Goal: Task Accomplishment & Management: Manage account settings

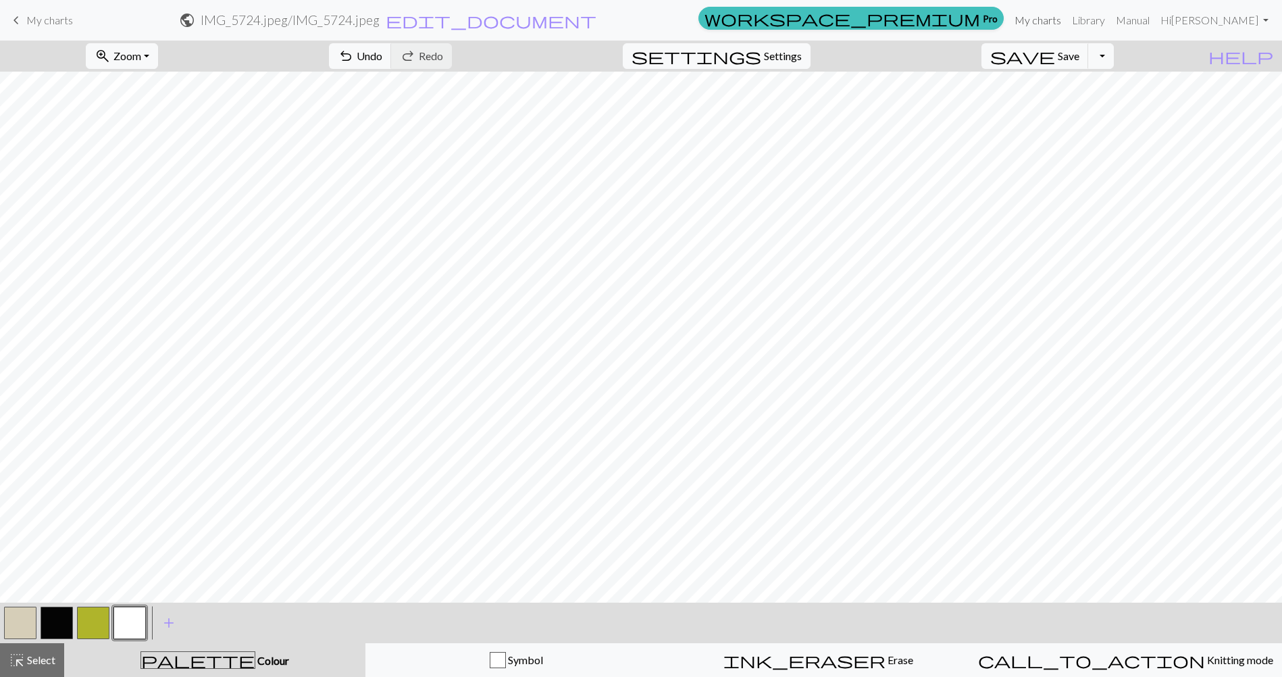
click at [1058, 20] on link "My charts" at bounding box center [1037, 20] width 57 height 27
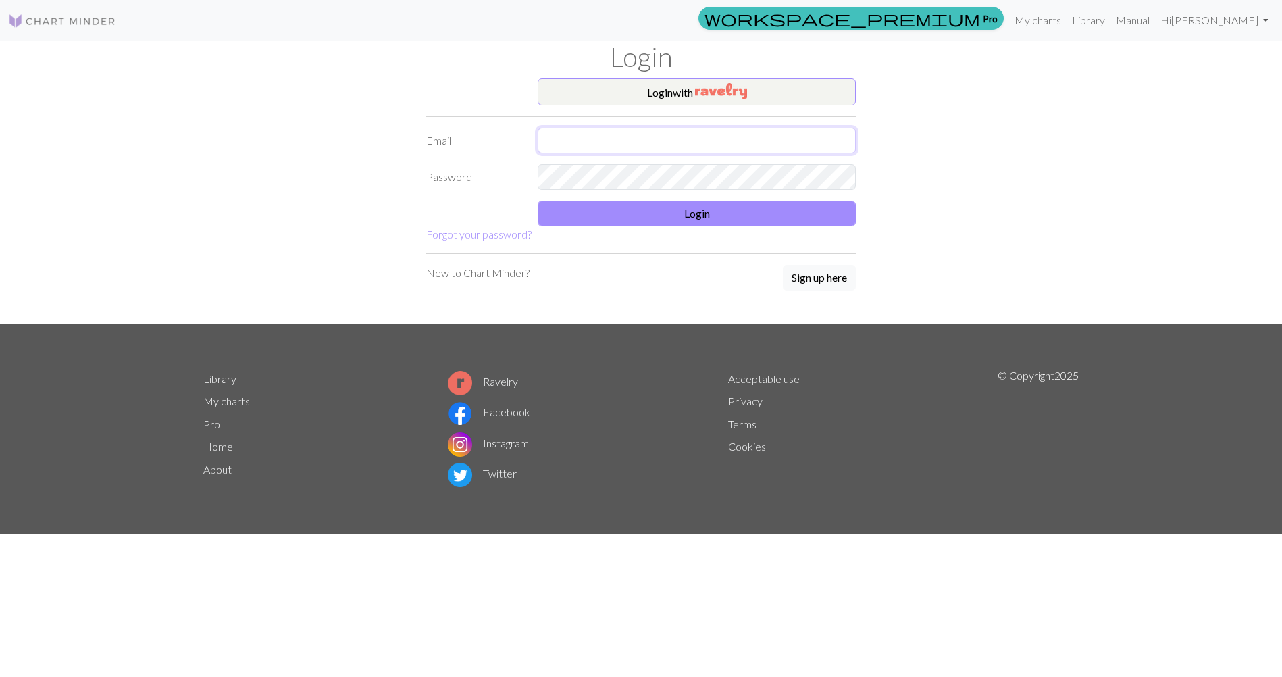
click at [571, 142] on input "text" at bounding box center [697, 141] width 318 height 26
type input "kathleencorliss@hotmail.com"
click at [613, 213] on button "Login" at bounding box center [697, 214] width 318 height 26
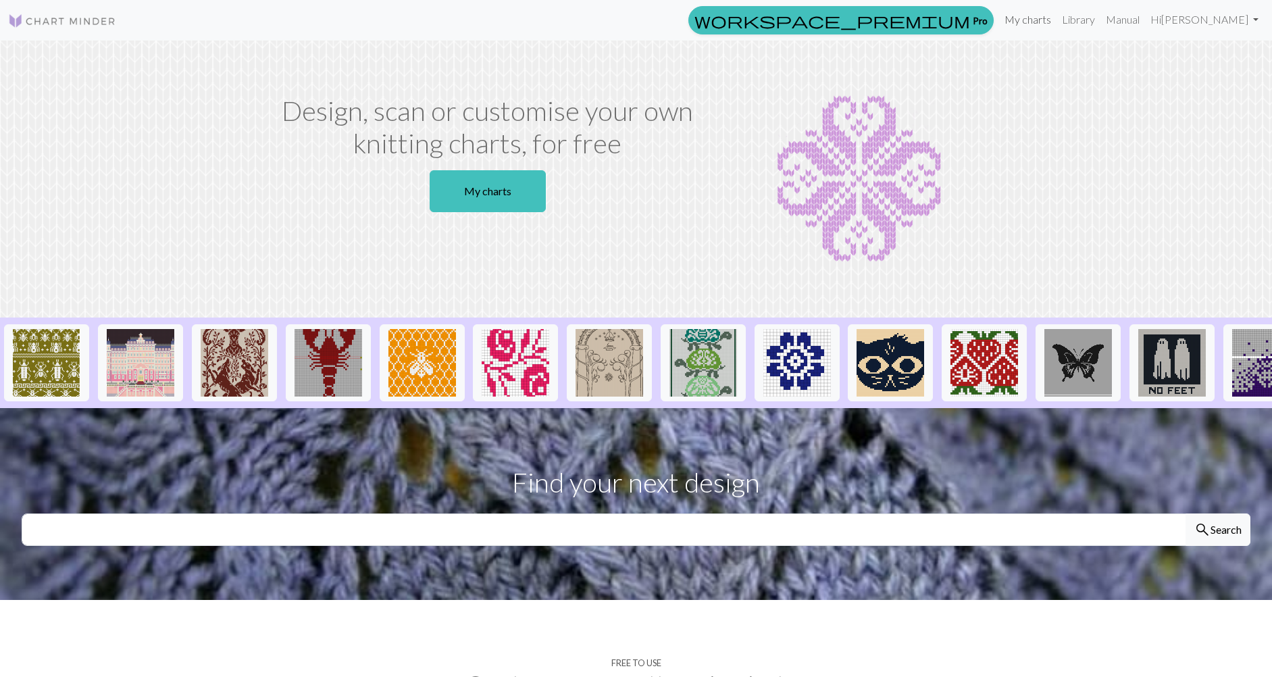
click at [1044, 18] on link "My charts" at bounding box center [1027, 19] width 57 height 27
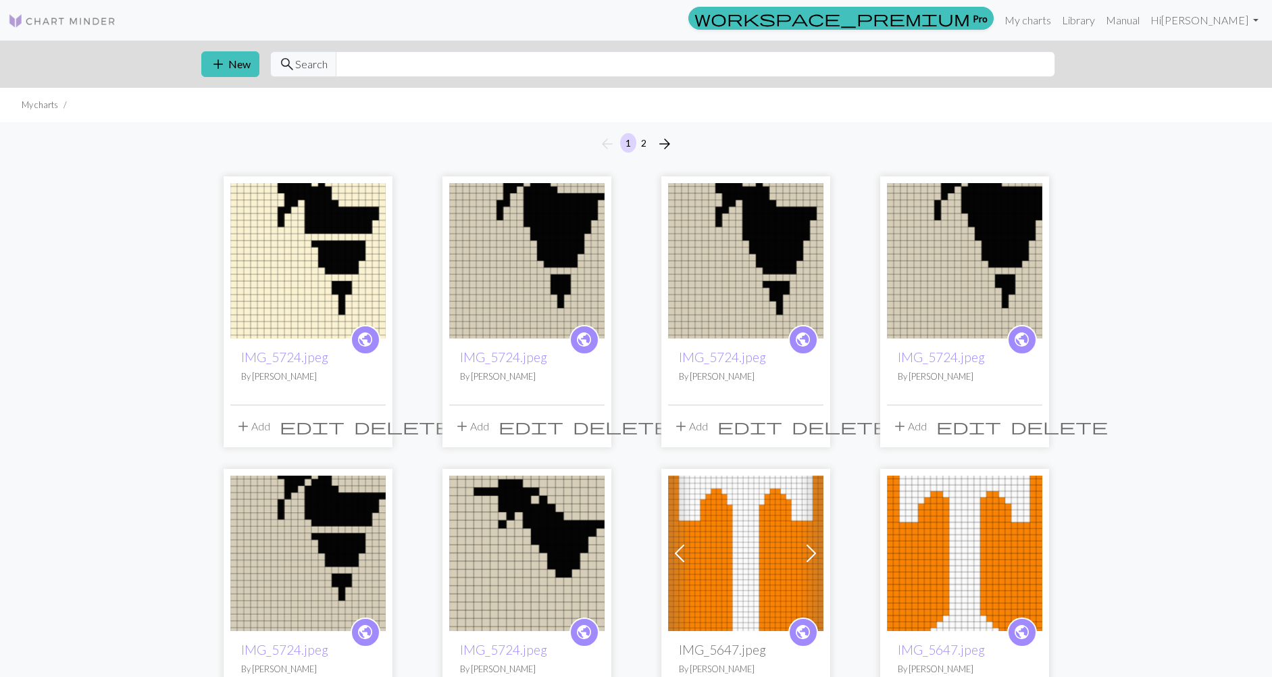
click at [279, 322] on img at bounding box center [307, 260] width 155 height 155
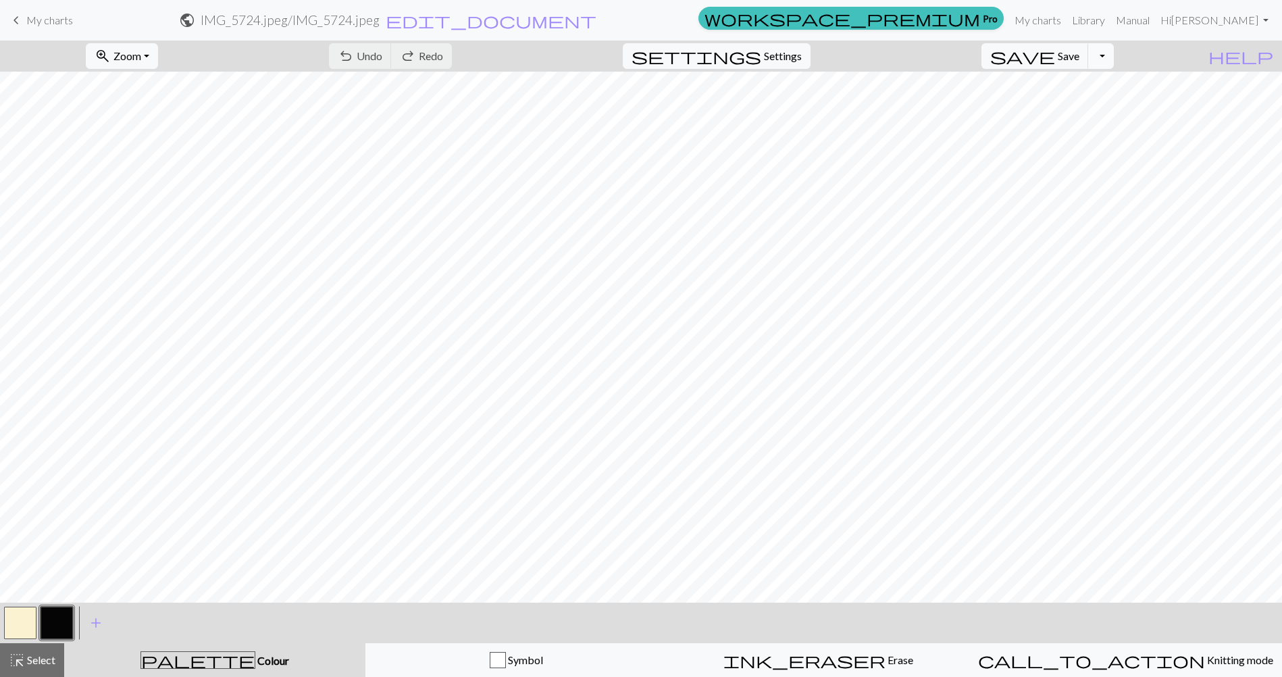
click at [1114, 62] on button "Toggle Dropdown" at bounding box center [1101, 56] width 26 height 26
click at [16, 20] on span "keyboard_arrow_left" at bounding box center [16, 20] width 16 height 19
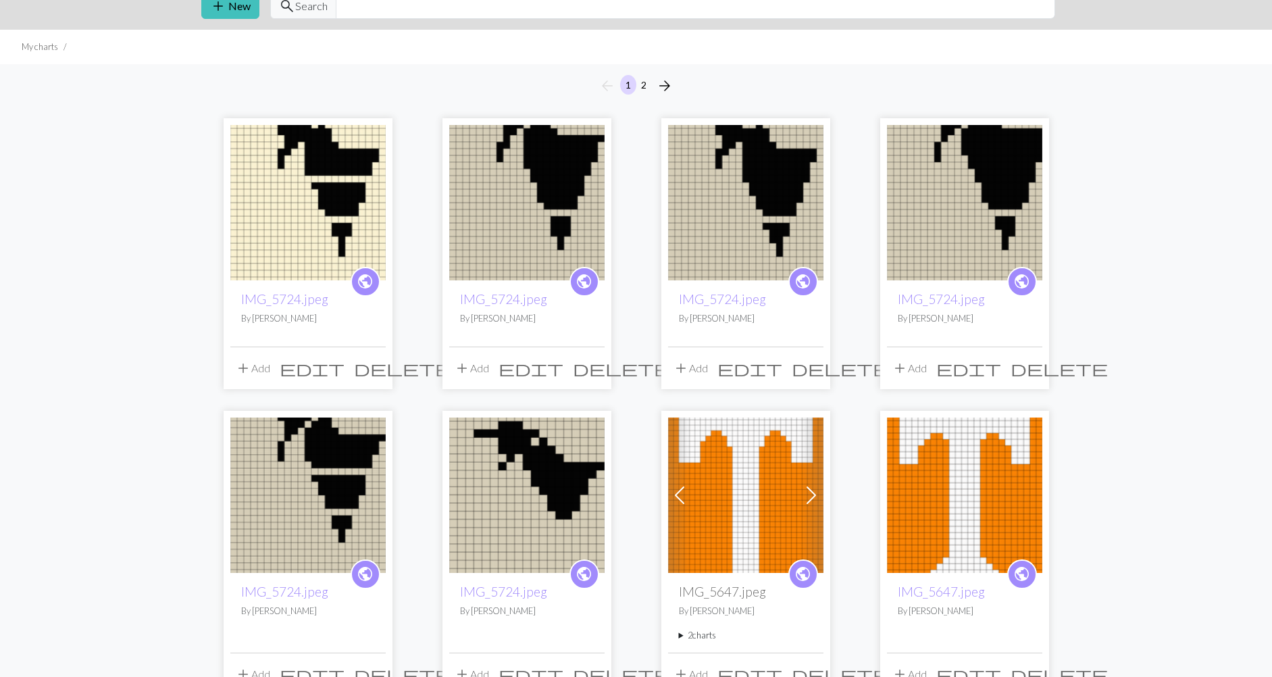
scroll to position [135, 0]
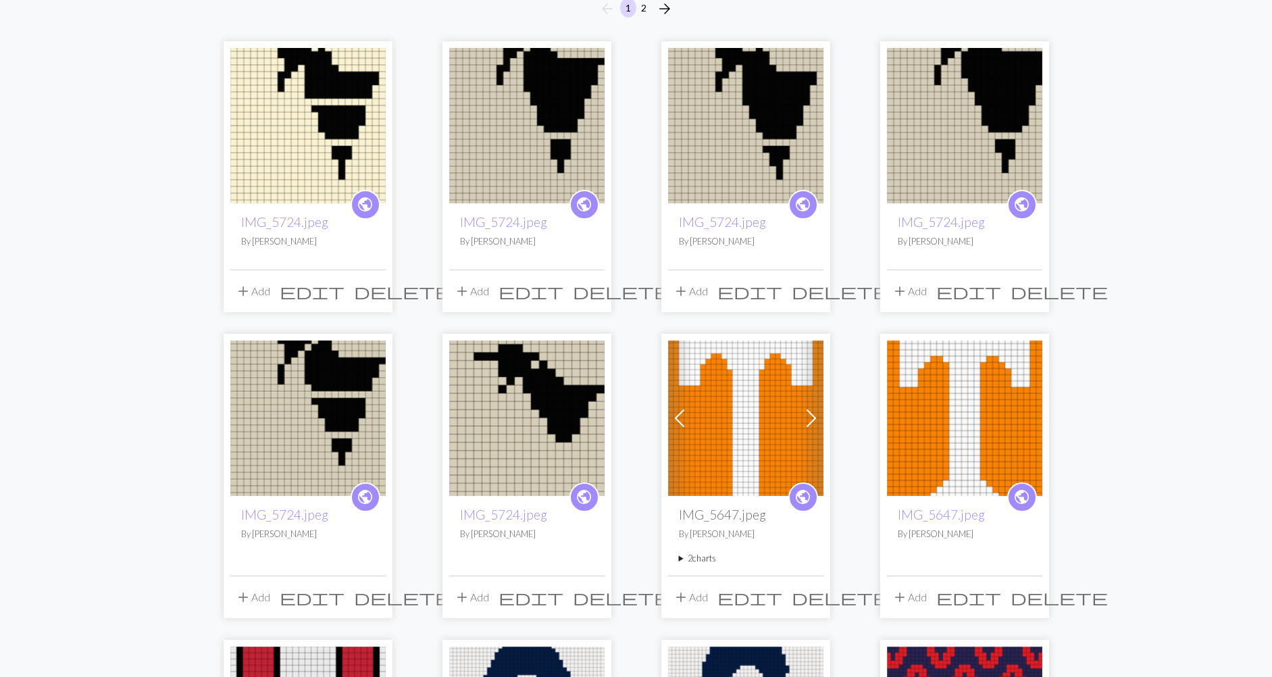
click at [590, 596] on span "delete" at bounding box center [621, 597] width 97 height 19
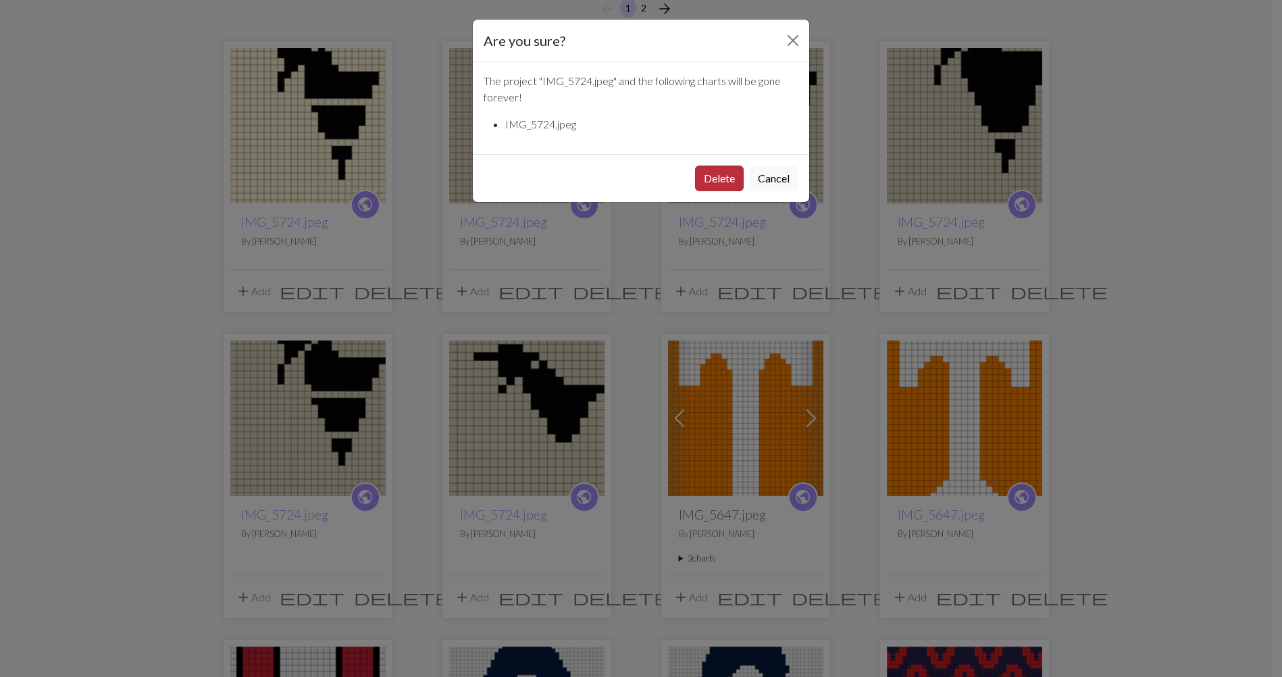
click at [721, 176] on button "Delete" at bounding box center [719, 178] width 49 height 26
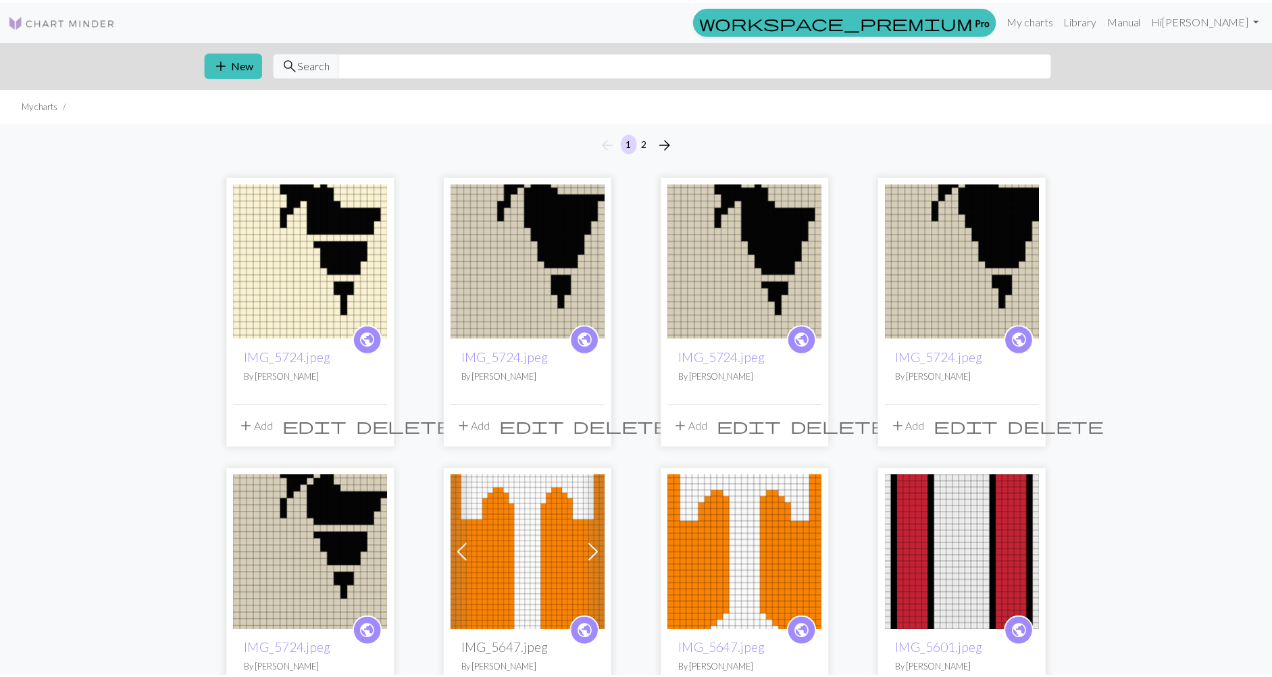
scroll to position [135, 0]
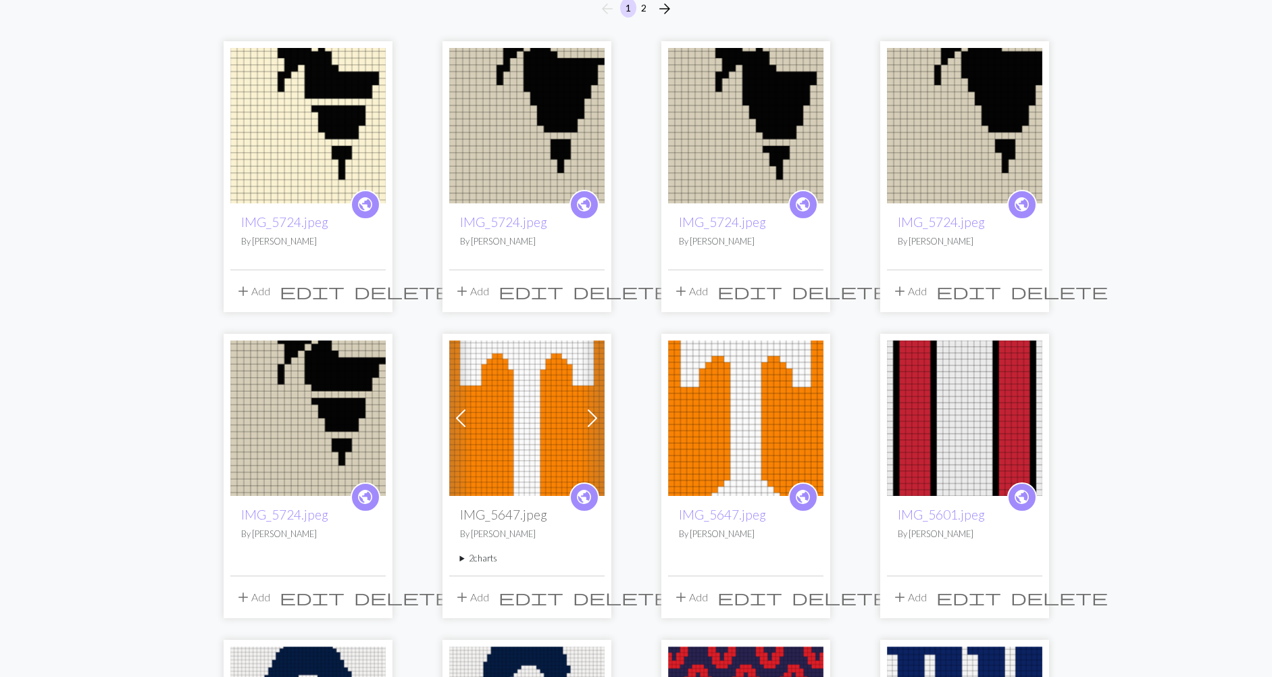
click at [372, 594] on span "delete" at bounding box center [402, 597] width 97 height 19
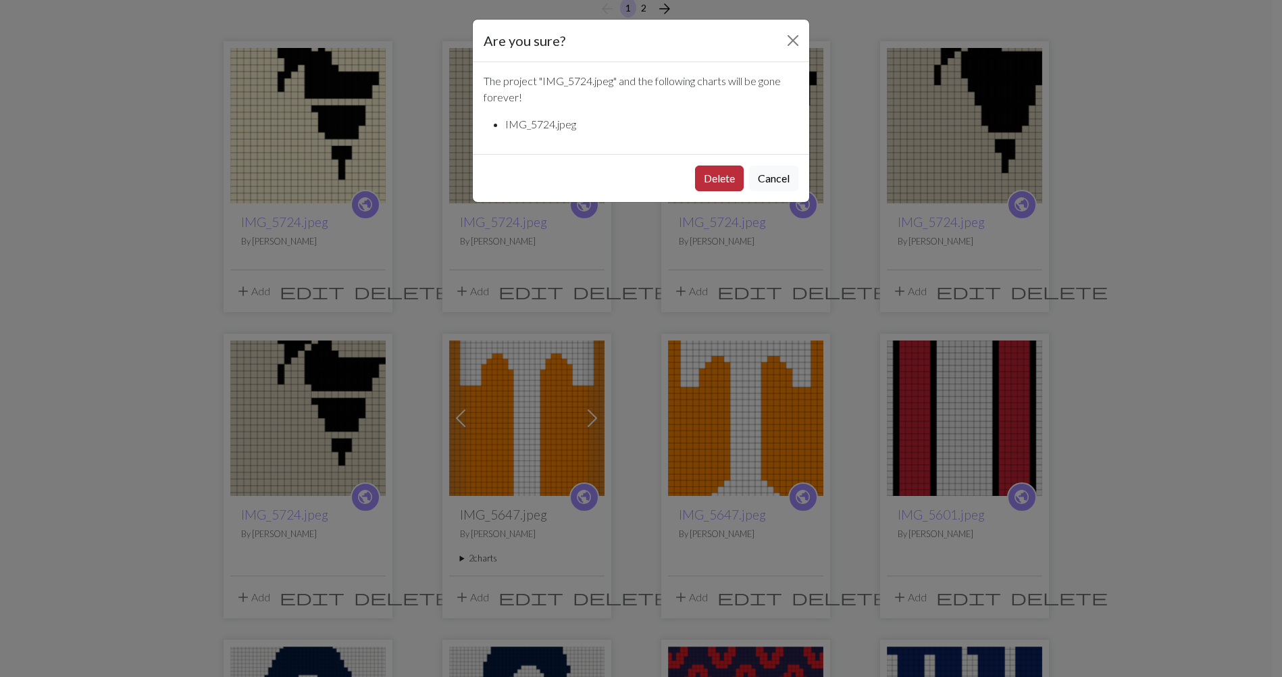
click at [708, 170] on button "Delete" at bounding box center [719, 178] width 49 height 26
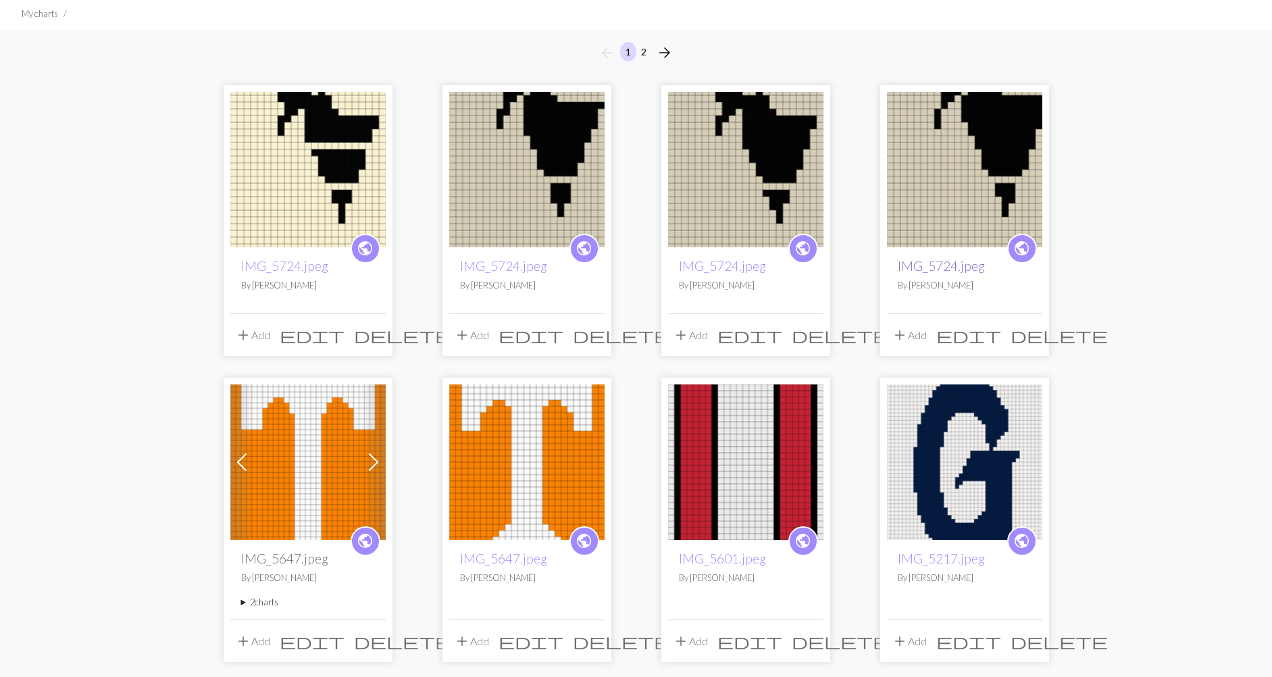
scroll to position [68, 0]
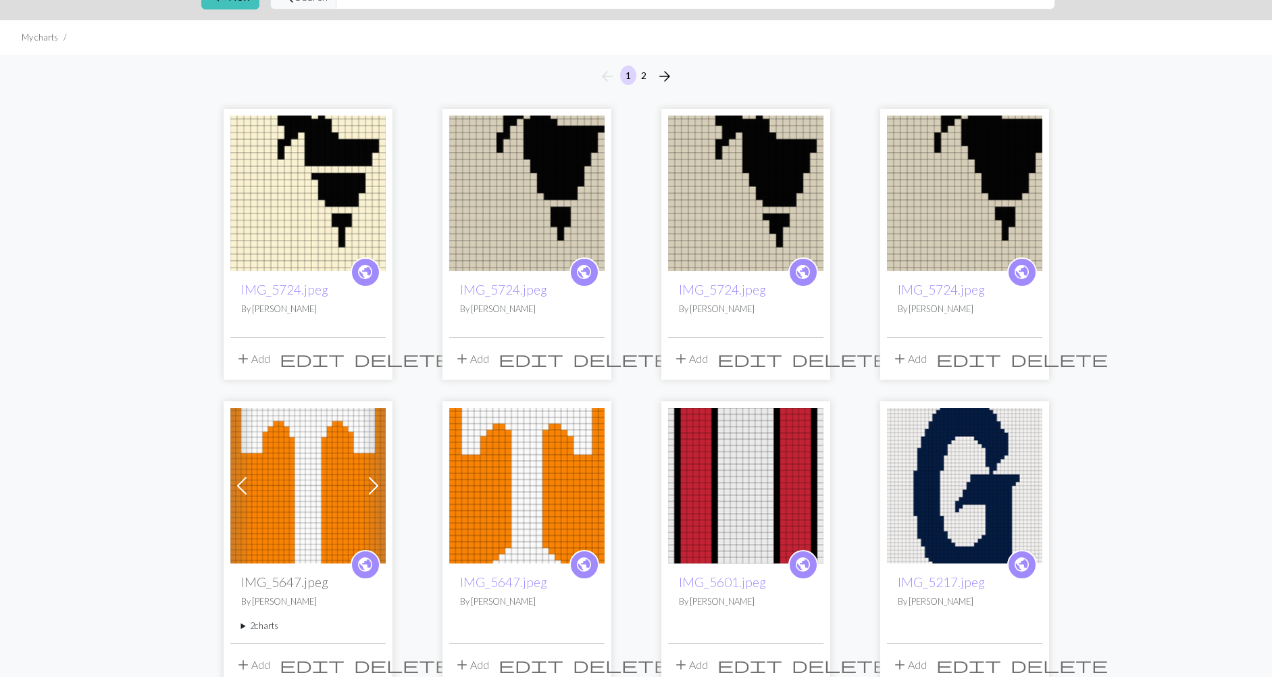
click at [1027, 355] on span "delete" at bounding box center [1059, 358] width 97 height 19
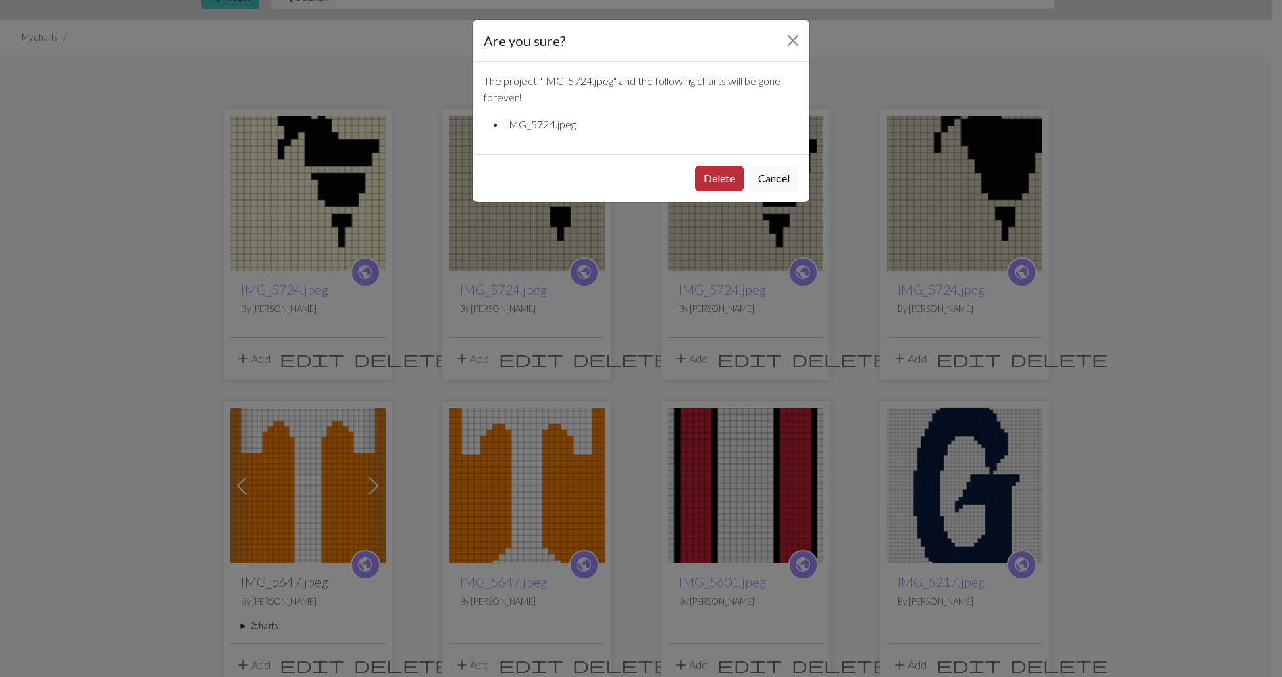
click at [710, 176] on button "Delete" at bounding box center [719, 178] width 49 height 26
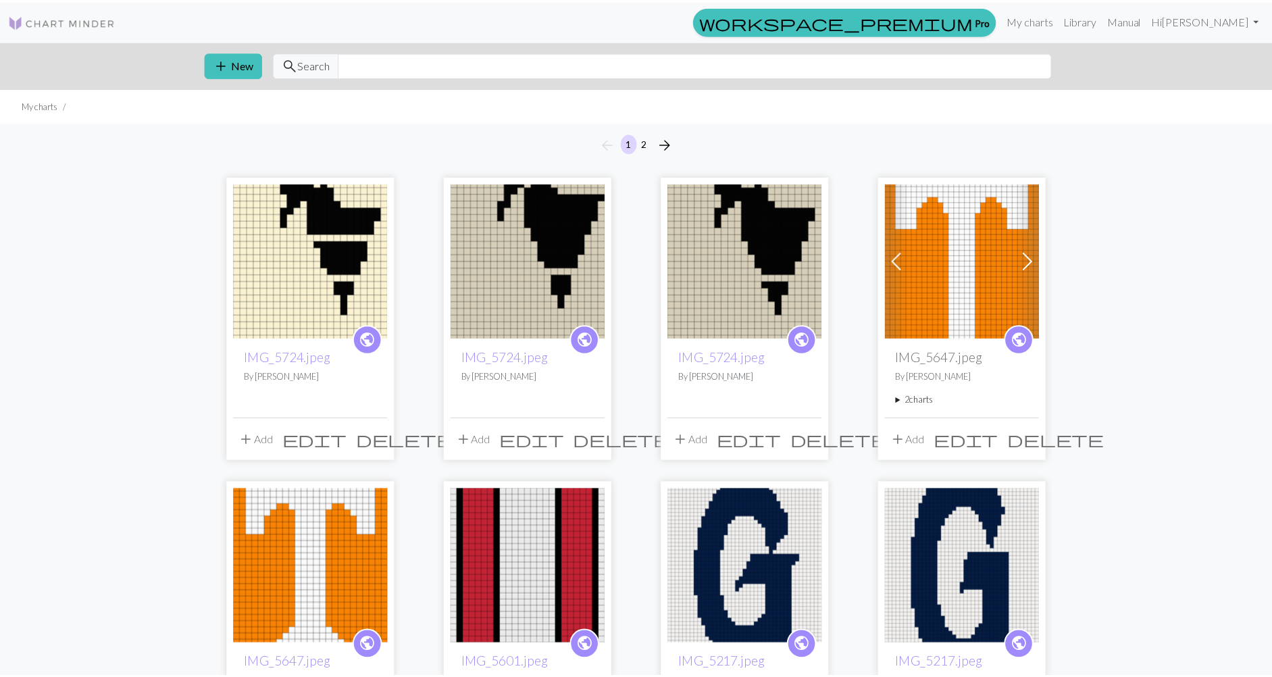
scroll to position [68, 0]
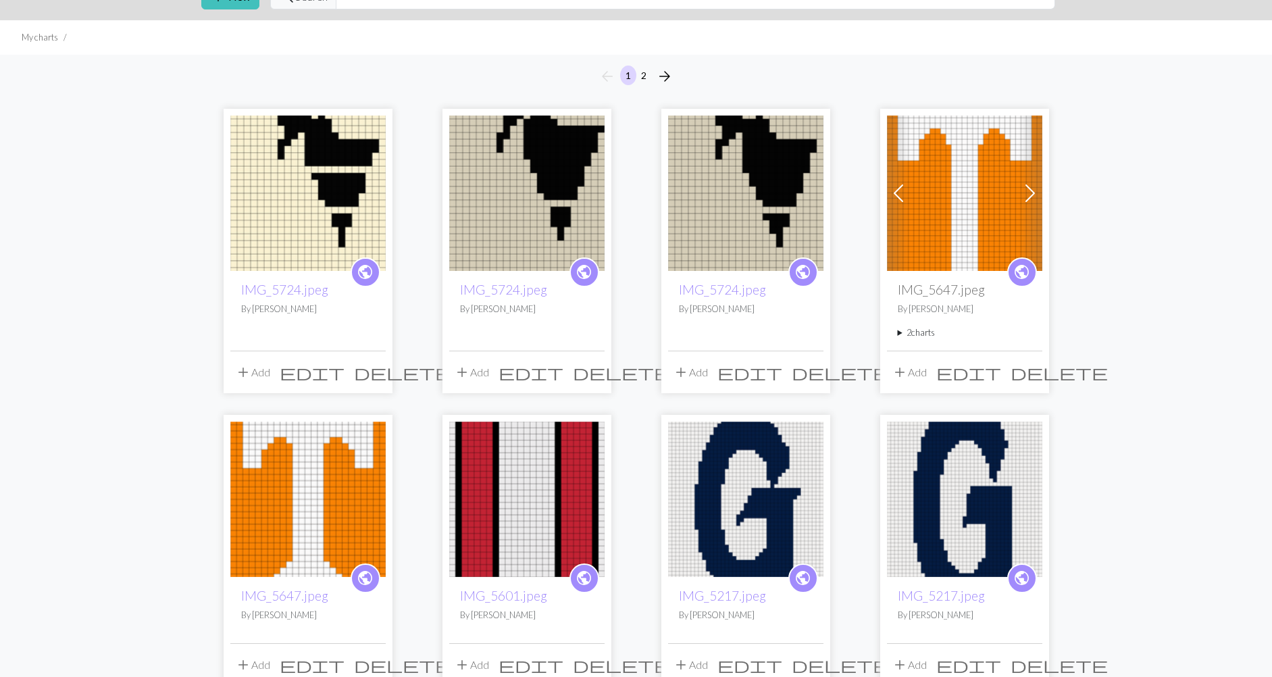
click at [811, 372] on span "delete" at bounding box center [840, 372] width 97 height 19
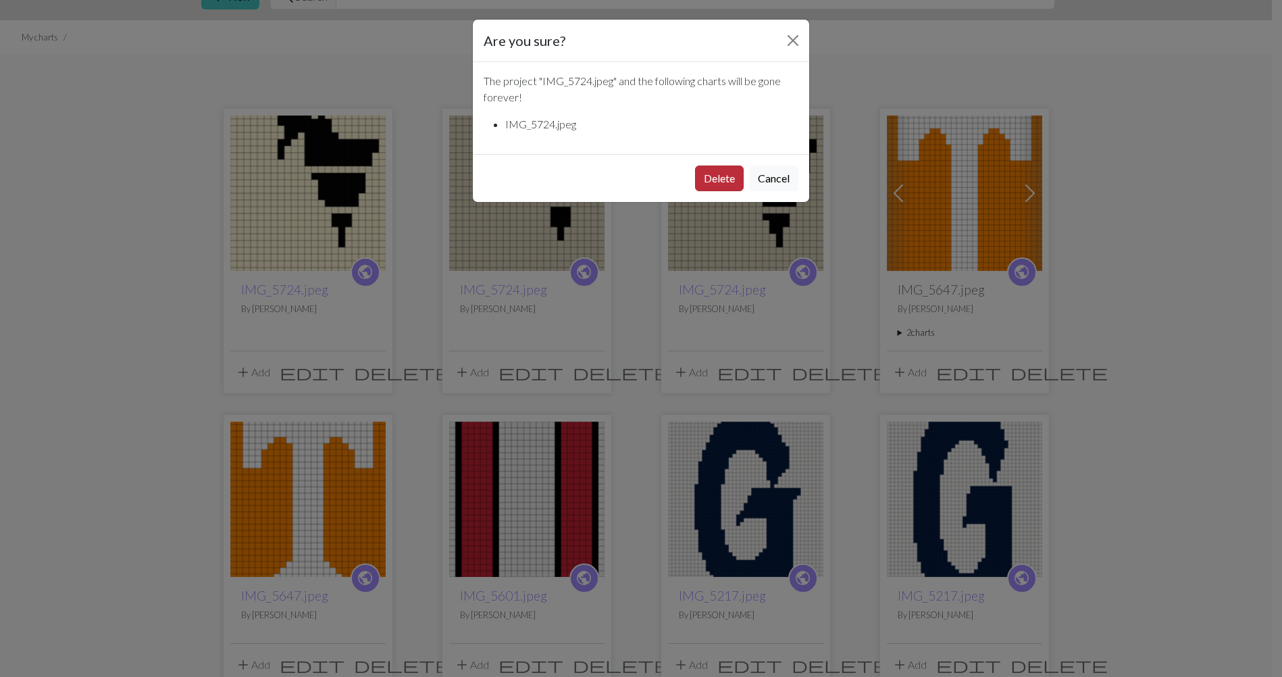
click at [707, 176] on button "Delete" at bounding box center [719, 178] width 49 height 26
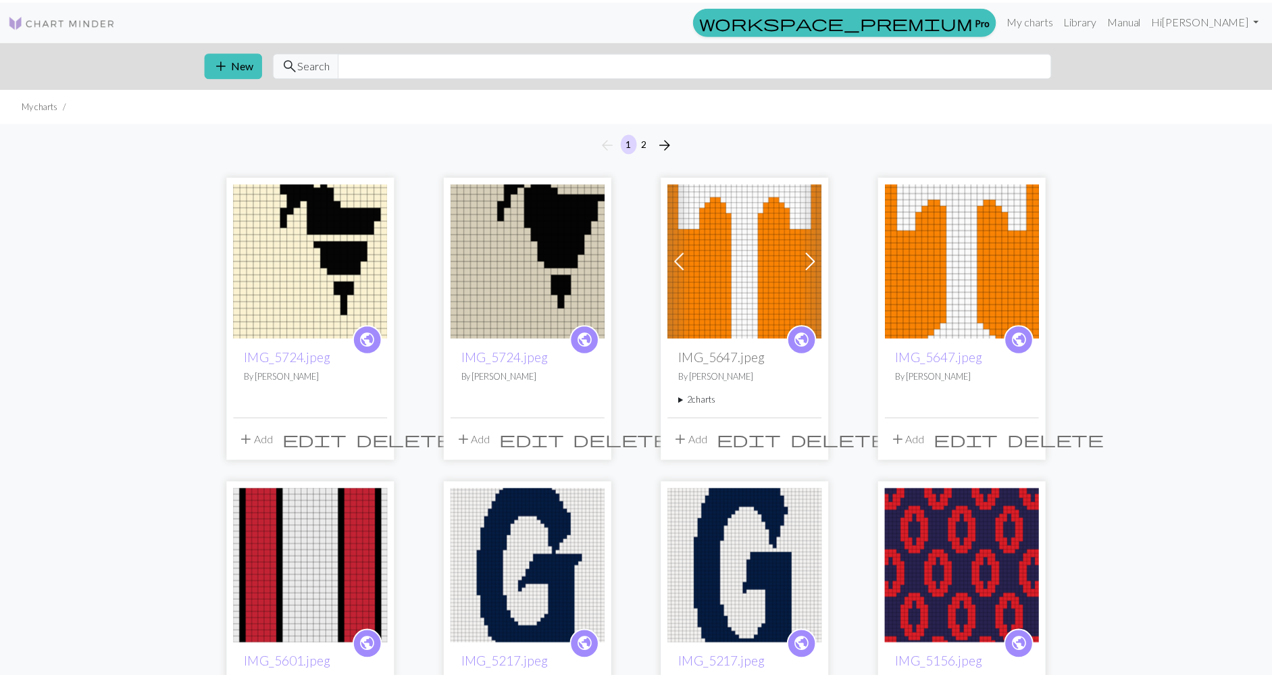
scroll to position [68, 0]
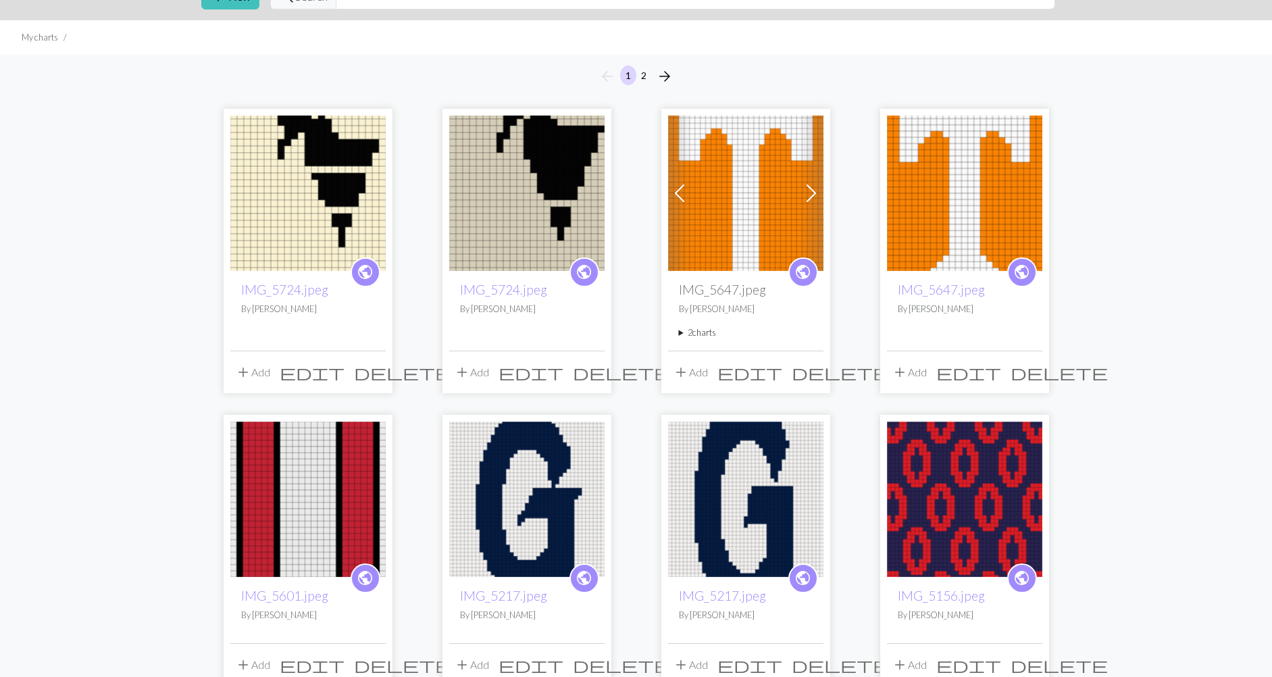
click at [590, 369] on span "delete" at bounding box center [621, 372] width 97 height 19
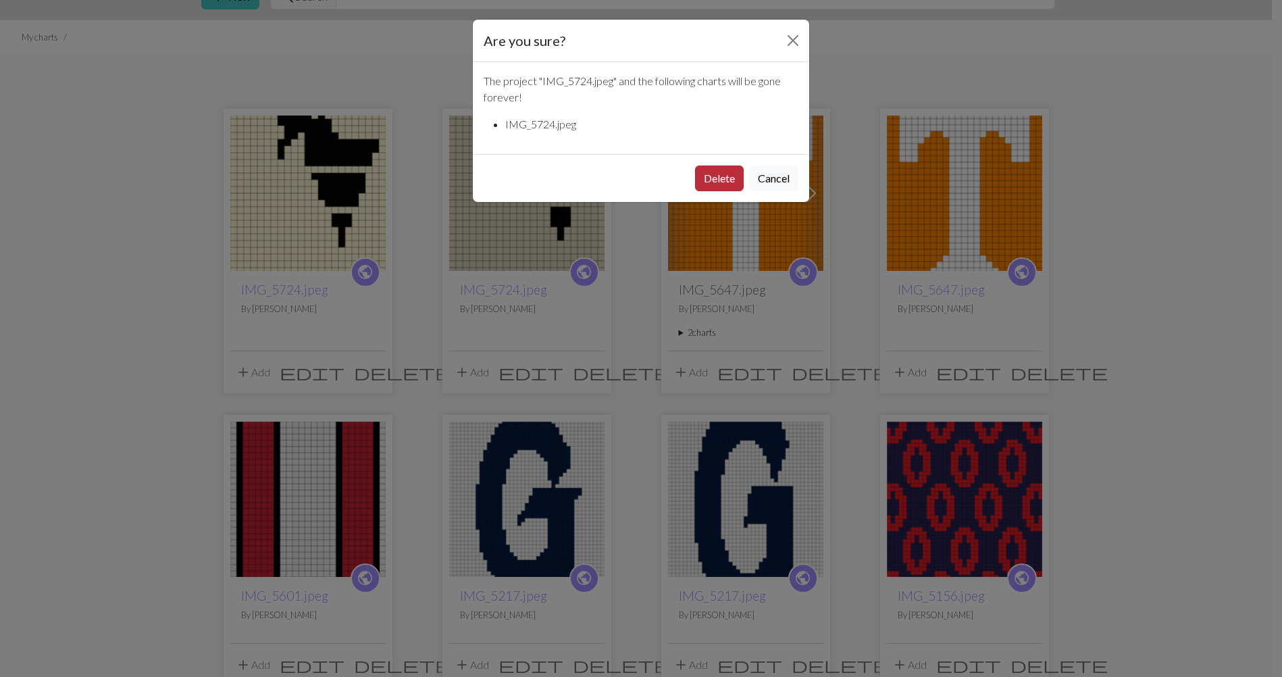
click at [719, 174] on button "Delete" at bounding box center [719, 178] width 49 height 26
